Goal: Task Accomplishment & Management: Use online tool/utility

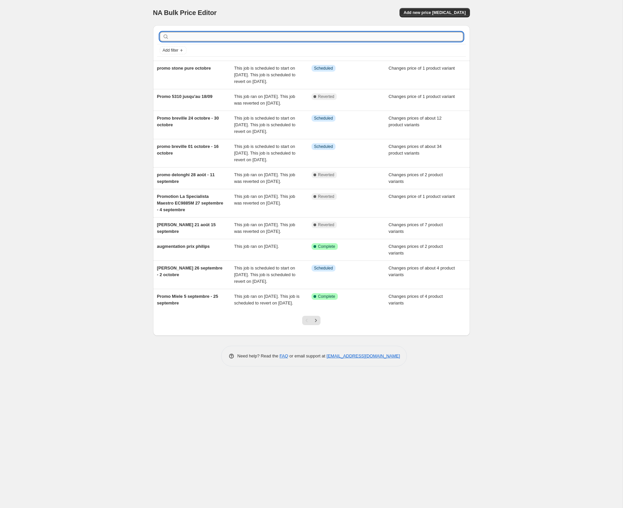
click at [188, 39] on input "text" at bounding box center [316, 36] width 293 height 9
type input "delonghi"
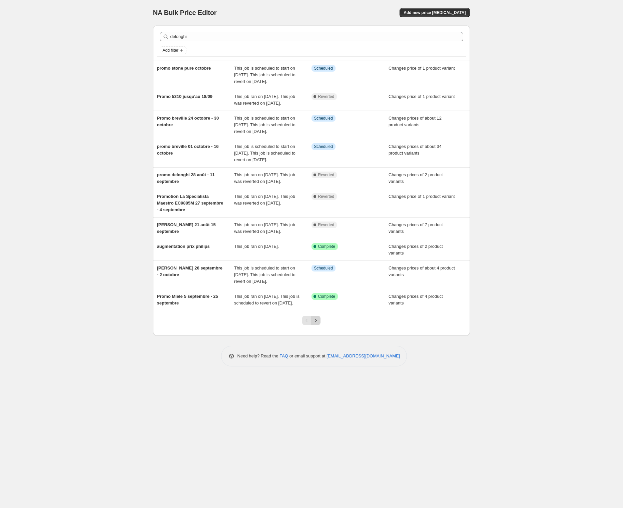
click at [318, 324] on icon "Next" at bounding box center [315, 320] width 7 height 7
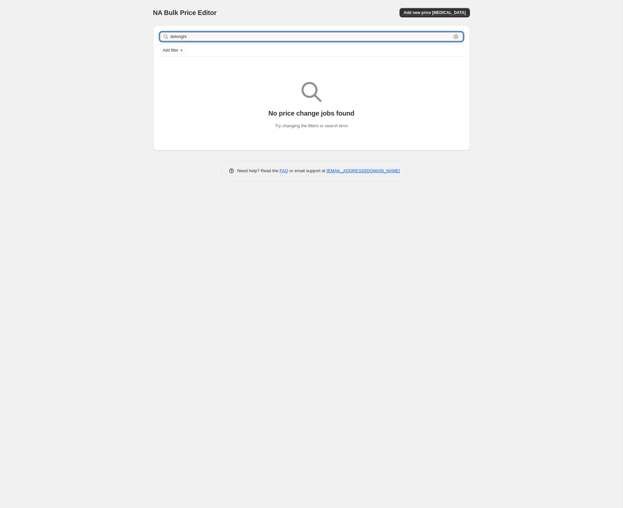
drag, startPoint x: 193, startPoint y: 34, endPoint x: 119, endPoint y: 32, distance: 74.4
click at [119, 32] on div "NA Bulk Price Editor. This page is ready NA Bulk Price Editor Add new price [ME…" at bounding box center [311, 254] width 622 height 508
click at [205, 39] on input "text" at bounding box center [316, 36] width 293 height 9
click at [182, 48] on icon "Add filter" at bounding box center [181, 50] width 5 height 5
click at [183, 38] on input "text" at bounding box center [316, 36] width 293 height 9
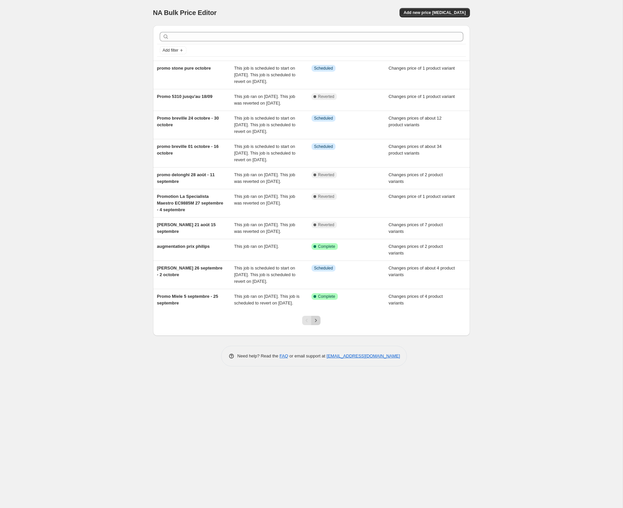
click at [317, 324] on icon "Next" at bounding box center [315, 320] width 7 height 7
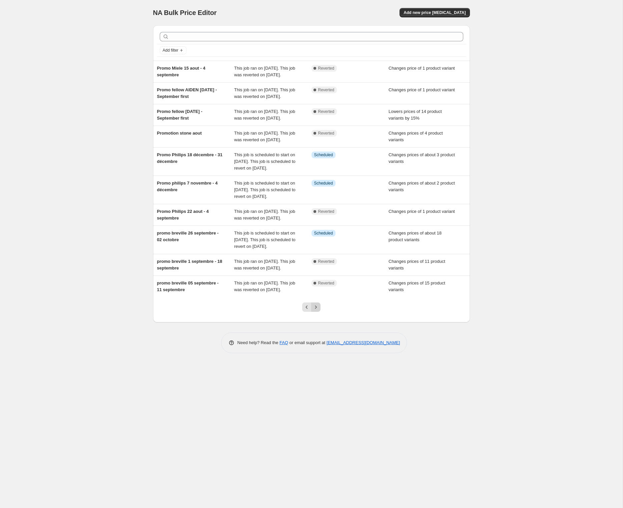
click at [318, 311] on icon "Next" at bounding box center [315, 307] width 7 height 7
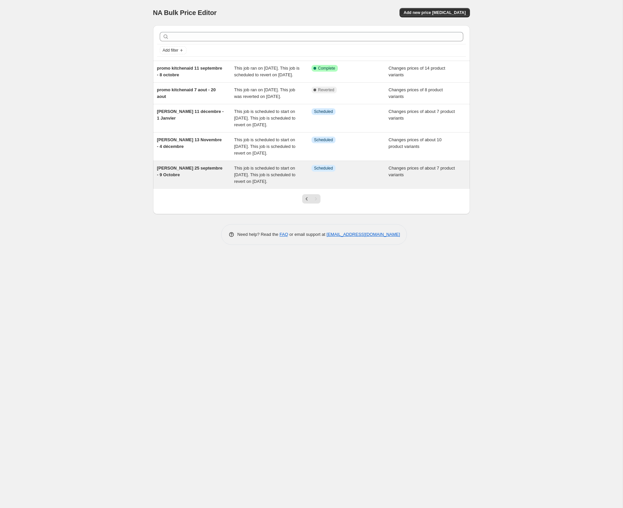
click at [226, 185] on div "[PERSON_NAME] 25 septembre - 9 Octobre" at bounding box center [195, 175] width 77 height 20
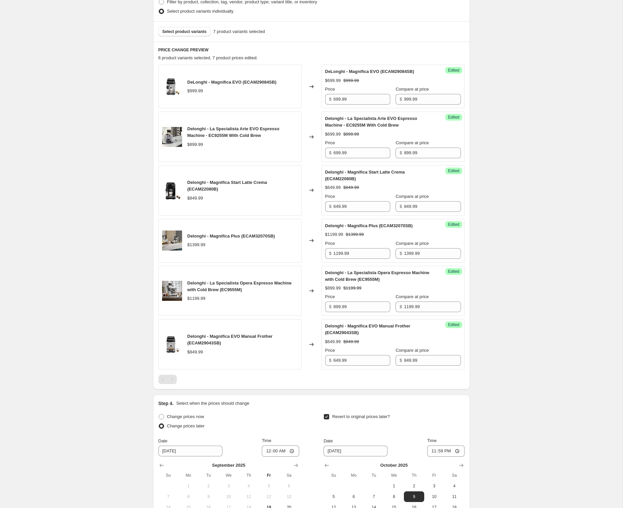
scroll to position [218, 0]
